Goal: Task Accomplishment & Management: Complete application form

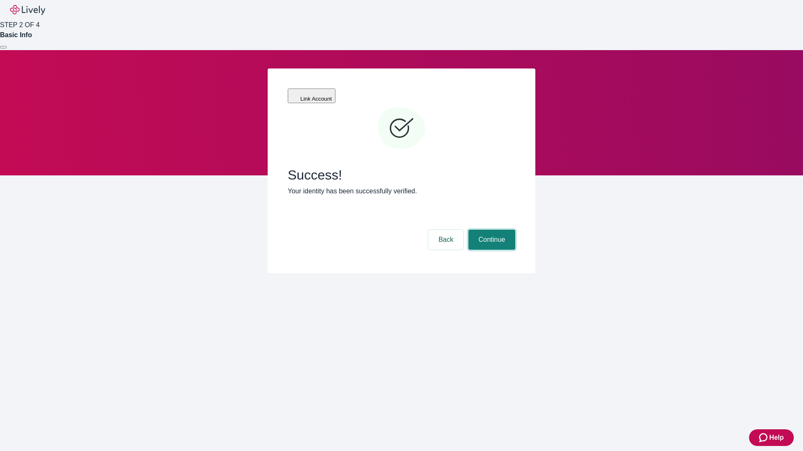
click at [490, 230] on button "Continue" at bounding box center [491, 240] width 47 height 20
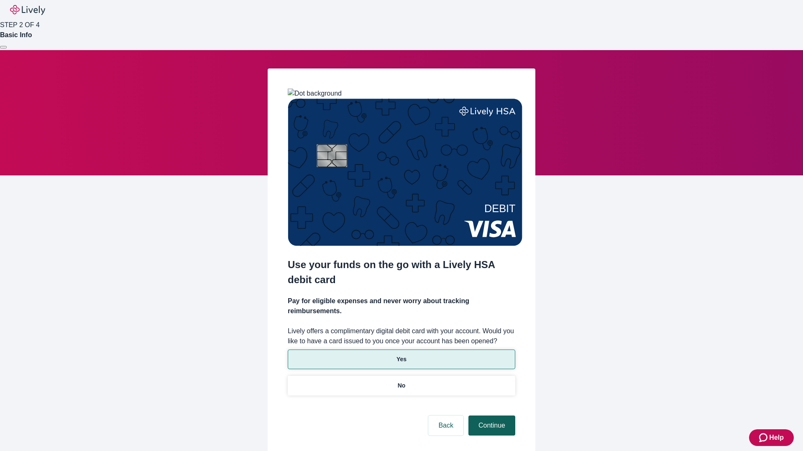
click at [401, 355] on p "Yes" at bounding box center [401, 359] width 10 height 9
click at [490, 416] on button "Continue" at bounding box center [491, 426] width 47 height 20
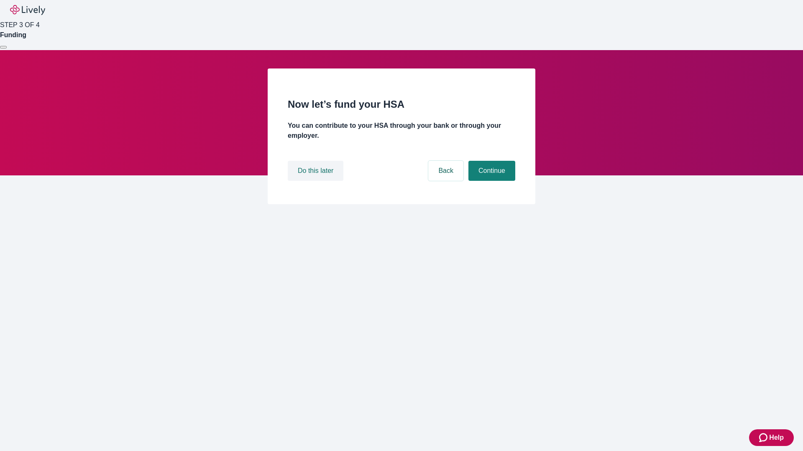
click at [316, 181] on button "Do this later" at bounding box center [316, 171] width 56 height 20
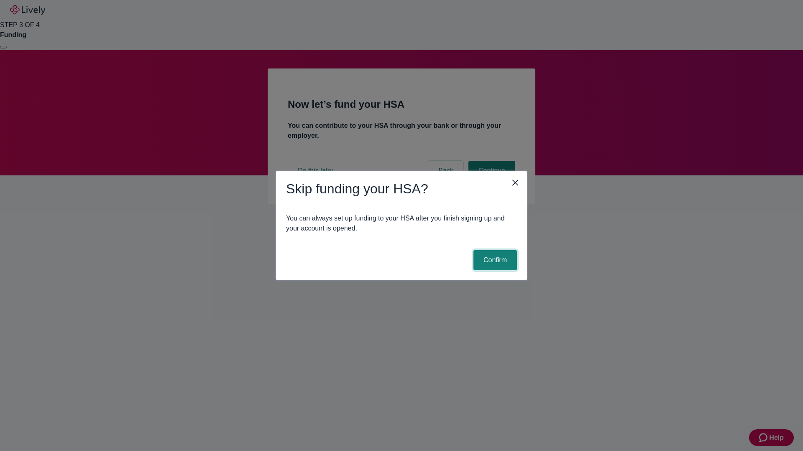
click at [494, 260] on button "Confirm" at bounding box center [494, 260] width 43 height 20
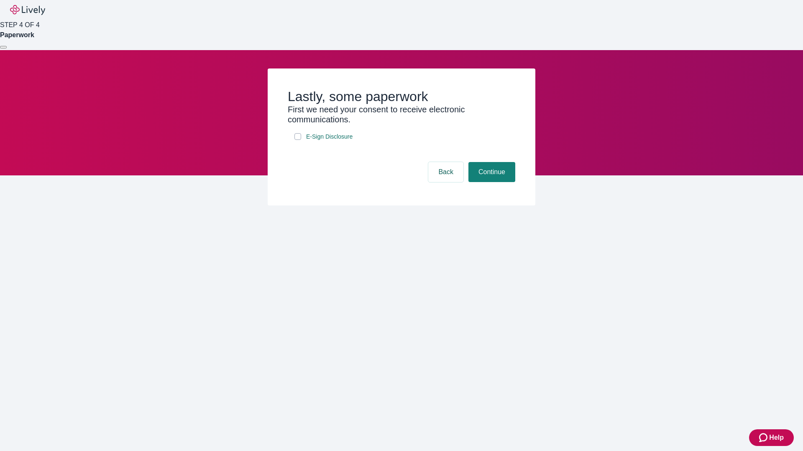
click at [298, 140] on input "E-Sign Disclosure" at bounding box center [297, 136] width 7 height 7
checkbox input "true"
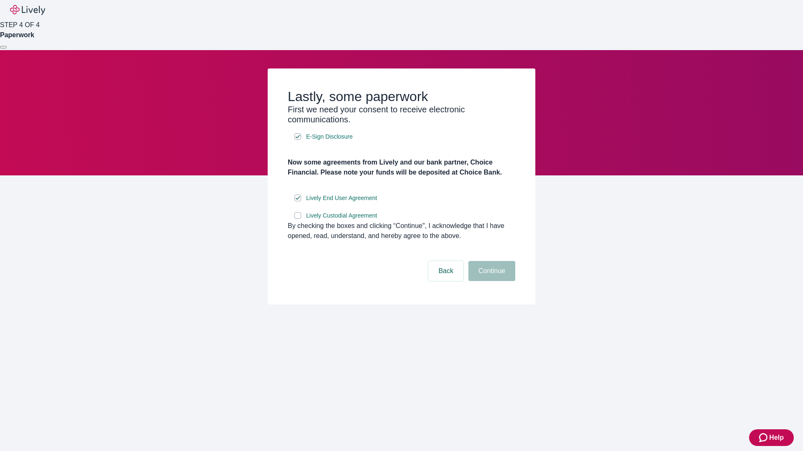
click at [298, 219] on input "Lively Custodial Agreement" at bounding box center [297, 215] width 7 height 7
checkbox input "true"
click at [490, 281] on button "Continue" at bounding box center [491, 271] width 47 height 20
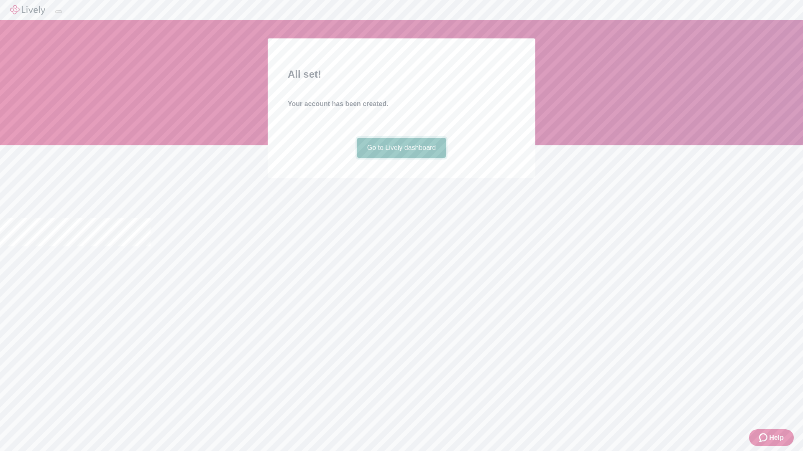
click at [401, 158] on link "Go to Lively dashboard" at bounding box center [401, 148] width 89 height 20
